Goal: Check status: Check status

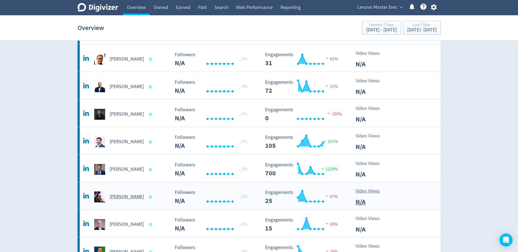
scroll to position [218, 0]
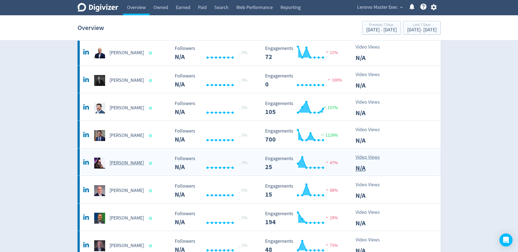
click at [129, 163] on h5 "[PERSON_NAME]" at bounding box center [127, 163] width 34 height 7
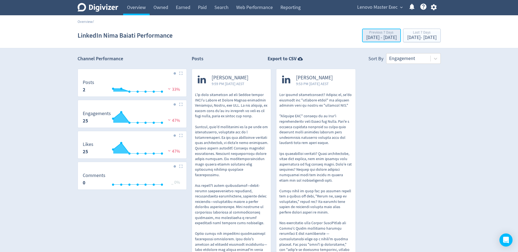
click at [366, 37] on div "[DATE] - [DATE]" at bounding box center [381, 37] width 31 height 5
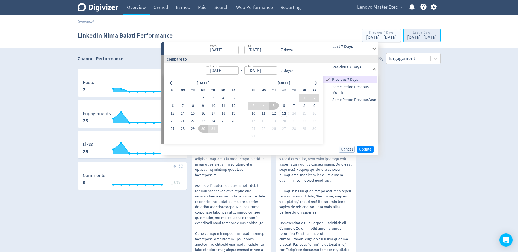
click at [405, 41] on div "Last 7 Days [DATE] - [DATE]" at bounding box center [422, 35] width 34 height 11
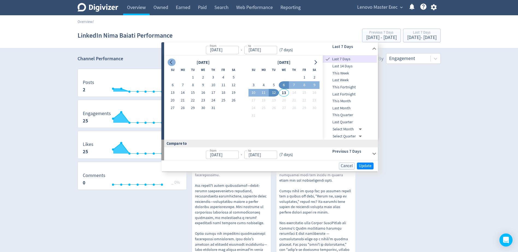
click at [172, 63] on icon "Go to previous month" at bounding box center [171, 62] width 4 height 4
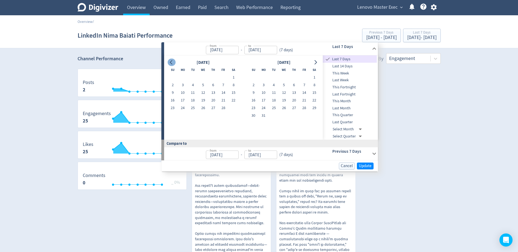
click at [172, 63] on icon "Go to previous month" at bounding box center [171, 62] width 4 height 4
click at [193, 77] on button "1" at bounding box center [193, 78] width 10 height 8
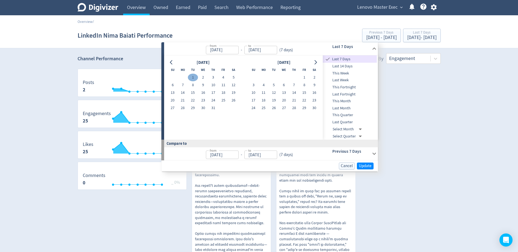
type input "[DATE]"
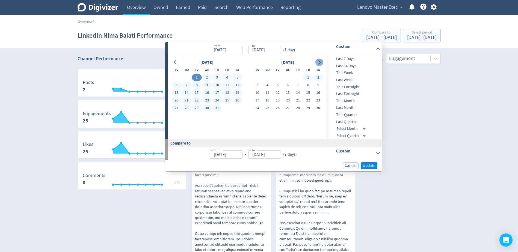
click at [316, 62] on button "Go to next month" at bounding box center [319, 63] width 8 height 8
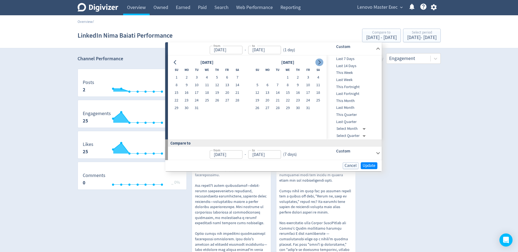
click at [316, 62] on button "Go to next month" at bounding box center [319, 63] width 8 height 8
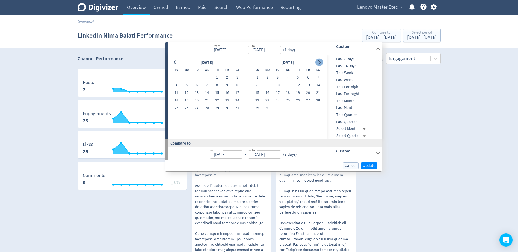
click at [316, 62] on button "Go to next month" at bounding box center [319, 63] width 8 height 8
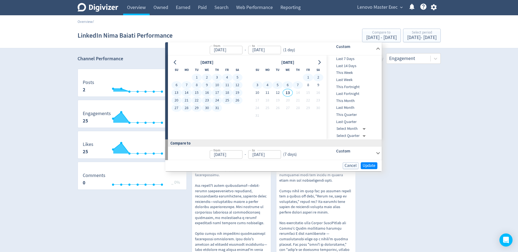
click at [369, 169] on div "Cancel Update" at bounding box center [273, 165] width 217 height 11
click at [368, 166] on span "Update" at bounding box center [369, 166] width 13 height 4
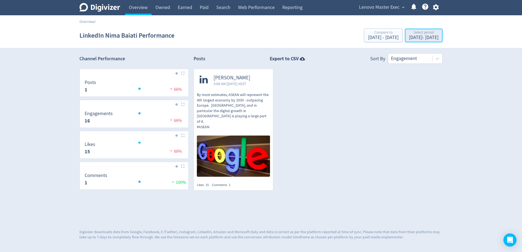
click at [422, 35] on div "Select period" at bounding box center [423, 33] width 29 height 5
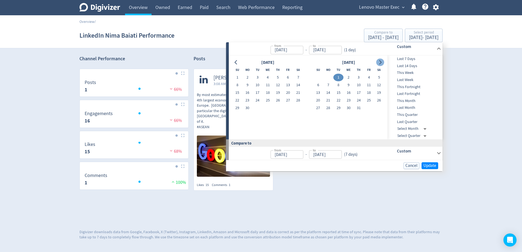
click at [382, 64] on icon "Go to next month" at bounding box center [380, 62] width 4 height 4
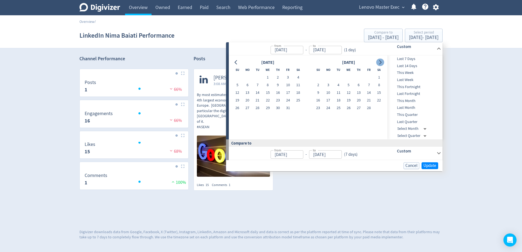
click at [382, 64] on icon "Go to next month" at bounding box center [380, 62] width 4 height 4
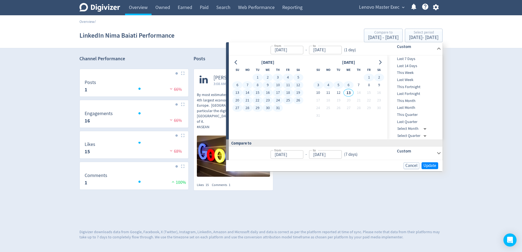
click at [351, 84] on button "6" at bounding box center [349, 85] width 10 height 8
type input "[DATE]"
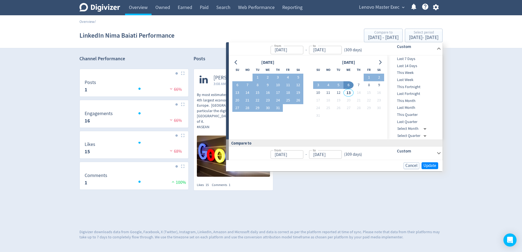
click at [430, 162] on div "Cancel Update" at bounding box center [334, 165] width 217 height 11
click at [429, 167] on span "Update" at bounding box center [430, 166] width 13 height 4
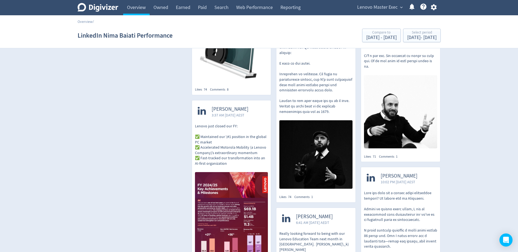
scroll to position [433, 0]
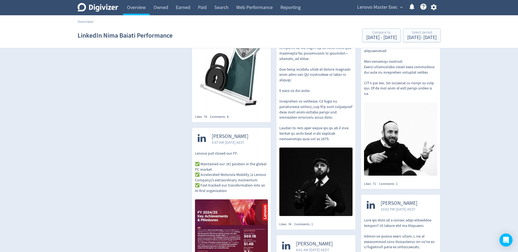
click at [307, 176] on img at bounding box center [315, 182] width 73 height 69
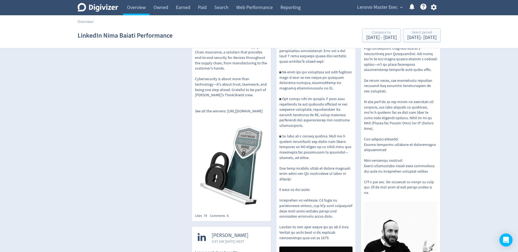
scroll to position [296, 0]
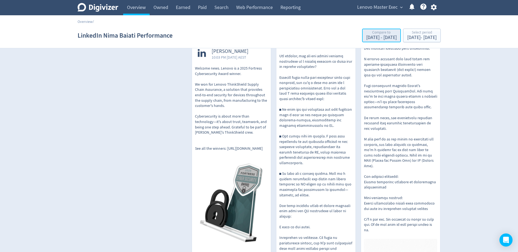
click at [366, 39] on div "[DATE] - [DATE]" at bounding box center [381, 37] width 31 height 5
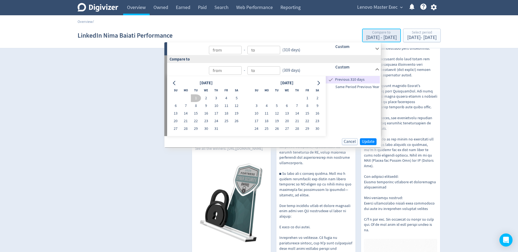
type input "[DATE]"
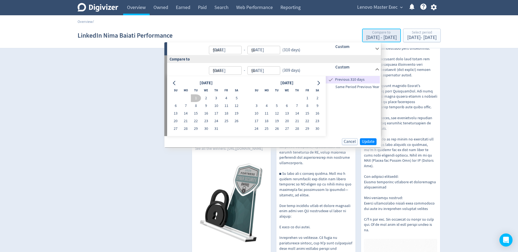
type input "[DATE]"
click at [235, 73] on input "[DATE]" at bounding box center [225, 70] width 33 height 8
click at [175, 82] on icon "Go to previous month" at bounding box center [174, 83] width 4 height 4
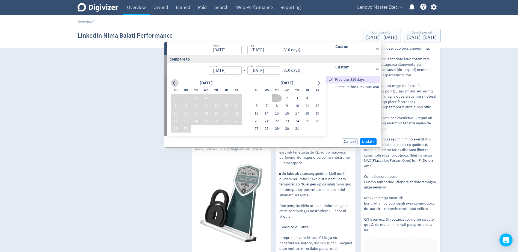
click at [175, 82] on icon "Go to previous month" at bounding box center [174, 83] width 4 height 4
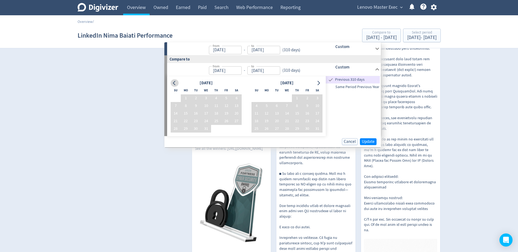
click at [175, 82] on icon "Go to previous month" at bounding box center [174, 83] width 4 height 4
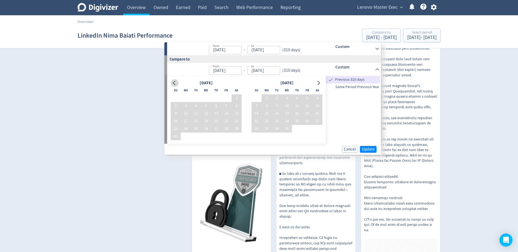
click at [175, 82] on icon "Go to previous month" at bounding box center [174, 83] width 4 height 4
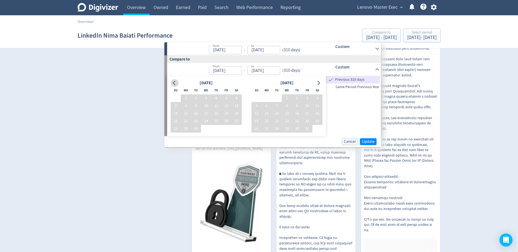
click at [175, 82] on icon "Go to previous month" at bounding box center [174, 83] width 4 height 4
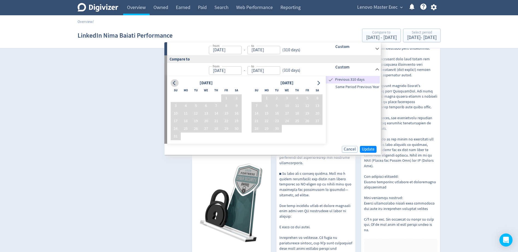
click at [175, 82] on icon "Go to previous month" at bounding box center [174, 83] width 4 height 4
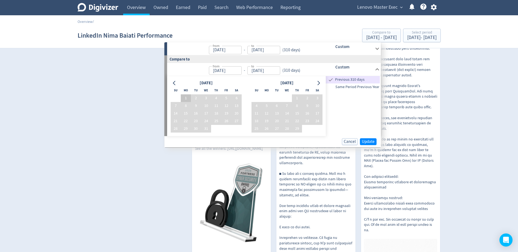
click at [184, 98] on button "1" at bounding box center [186, 98] width 10 height 8
type input "[DATE]"
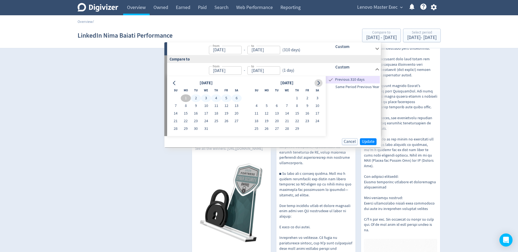
click at [318, 85] on icon "Go to next month" at bounding box center [319, 83] width 2 height 4
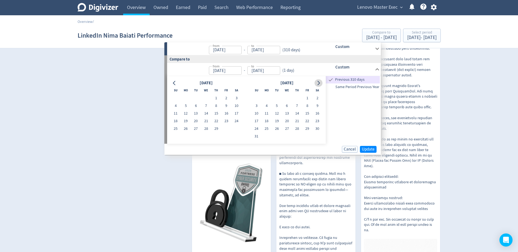
click at [318, 85] on icon "Go to next month" at bounding box center [319, 83] width 2 height 4
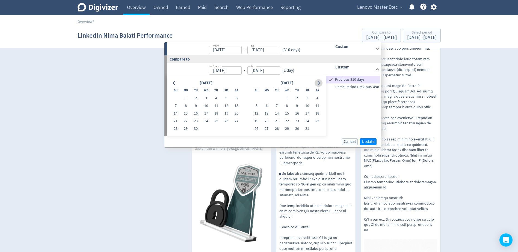
click at [318, 85] on icon "Go to next month" at bounding box center [319, 83] width 2 height 4
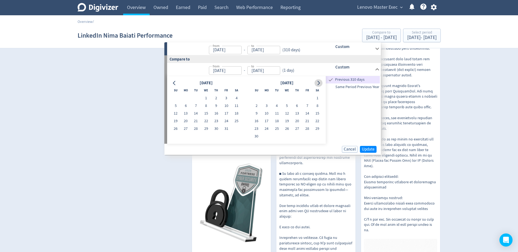
click at [318, 85] on icon "Go to next month" at bounding box center [319, 83] width 2 height 4
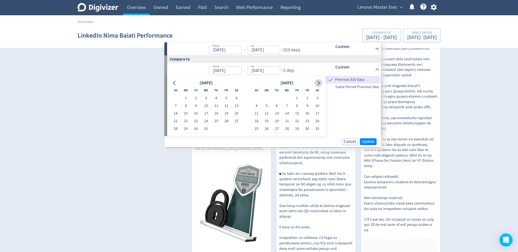
click at [318, 85] on icon "Go to next month" at bounding box center [319, 83] width 2 height 4
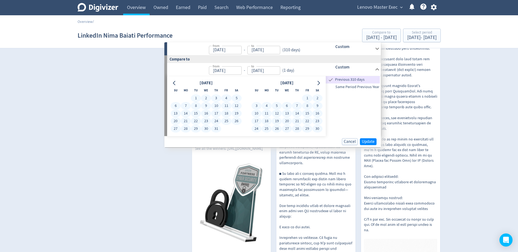
click at [315, 128] on button "30" at bounding box center [317, 129] width 10 height 8
type input "[DATE]"
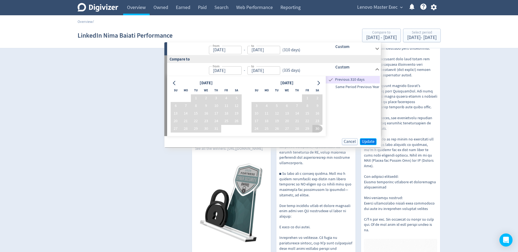
click at [369, 143] on span "Update" at bounding box center [368, 142] width 13 height 4
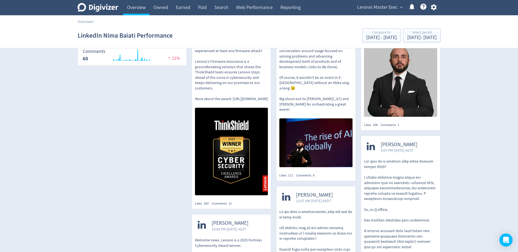
scroll to position [137, 0]
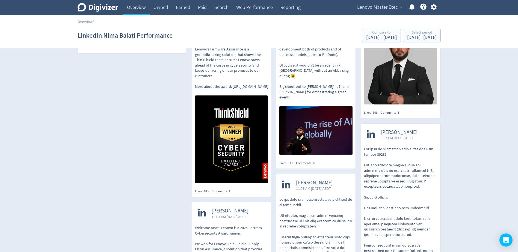
click at [302, 110] on img at bounding box center [315, 130] width 73 height 49
